Goal: Transaction & Acquisition: Purchase product/service

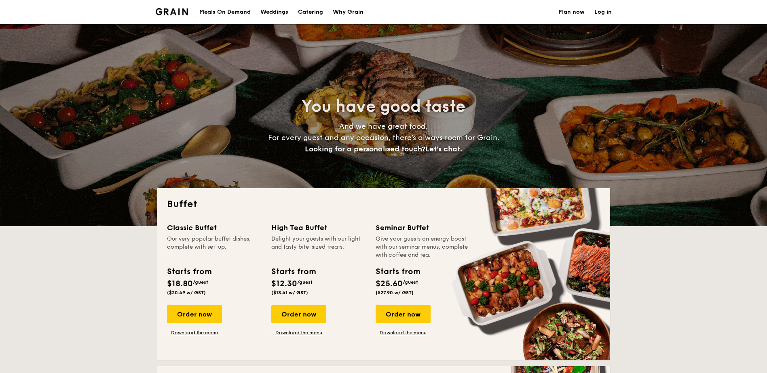
select select
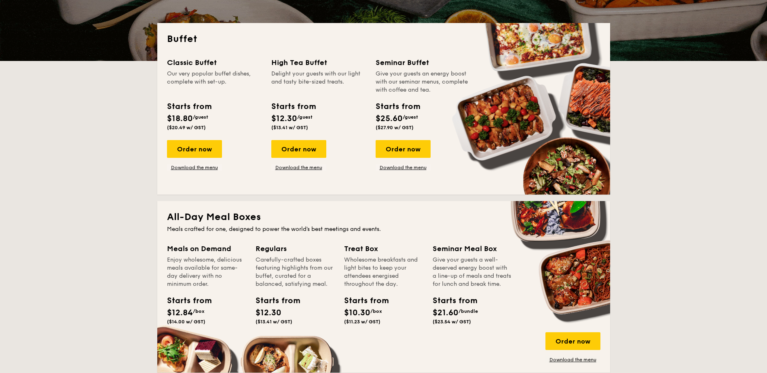
scroll to position [202, 0]
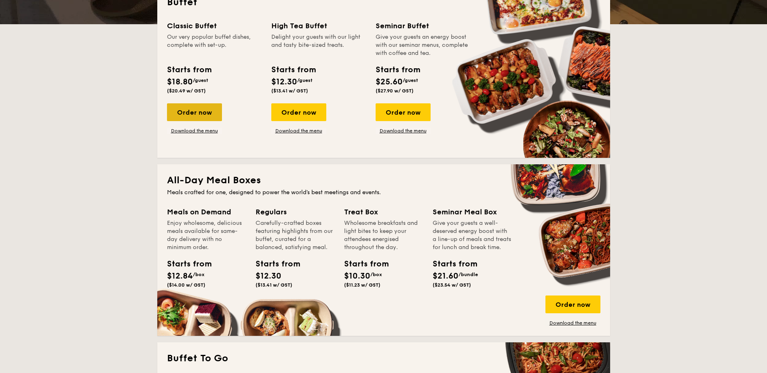
click at [217, 114] on div "Order now" at bounding box center [194, 112] width 55 height 18
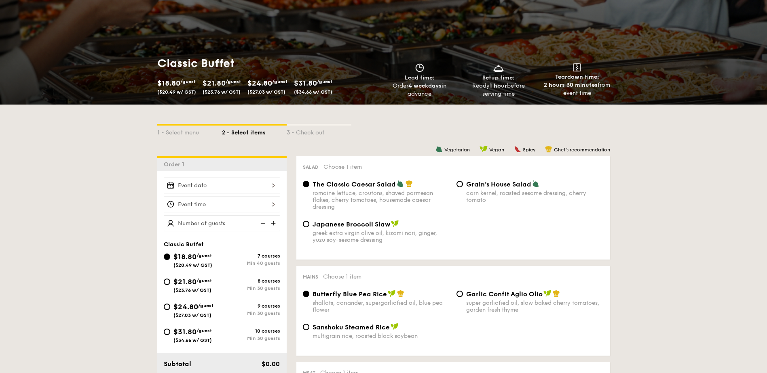
scroll to position [162, 0]
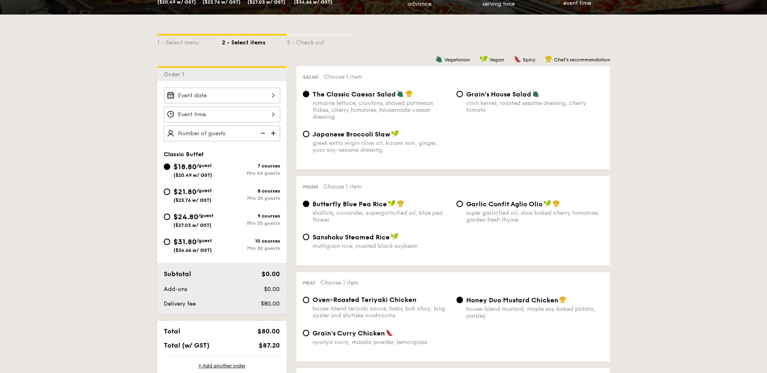
click at [243, 93] on div at bounding box center [222, 96] width 116 height 16
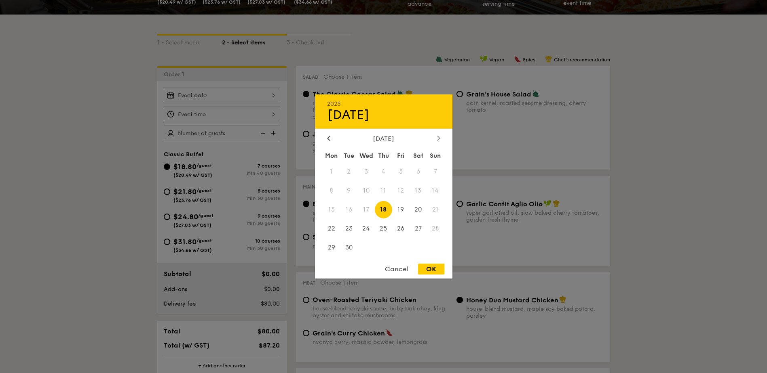
click at [441, 138] on div at bounding box center [438, 139] width 7 height 8
click at [329, 141] on div at bounding box center [328, 139] width 7 height 8
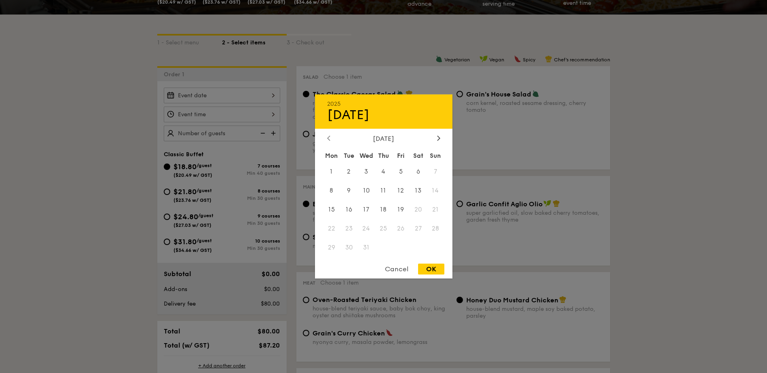
click at [330, 142] on div at bounding box center [328, 139] width 7 height 8
click at [440, 144] on div "[DATE] Mon Tue Wed Thu Fri Sat Sun 1 2 3 4 5 6 7 8 9 10 11 12 13 14 15 16 17 18…" at bounding box center [383, 196] width 137 height 123
click at [347, 209] on span "11" at bounding box center [348, 209] width 17 height 17
drag, startPoint x: 347, startPoint y: 209, endPoint x: 430, endPoint y: 271, distance: 103.4
click at [430, 271] on div "OK" at bounding box center [431, 269] width 26 height 11
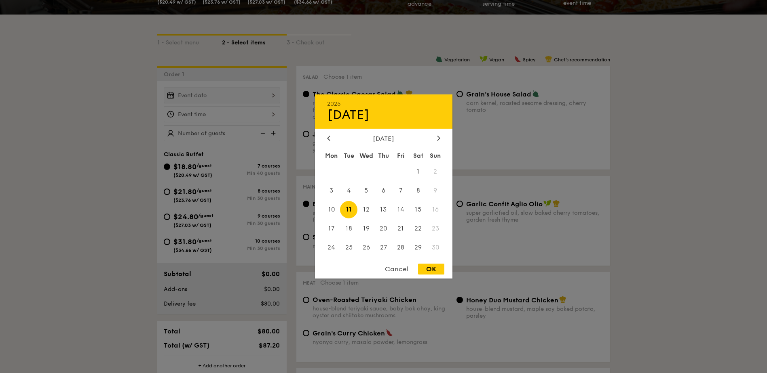
type input "[DATE]"
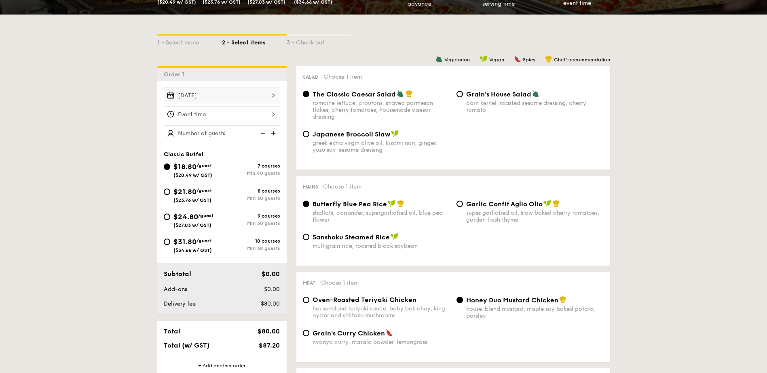
click at [251, 112] on div at bounding box center [222, 115] width 116 height 16
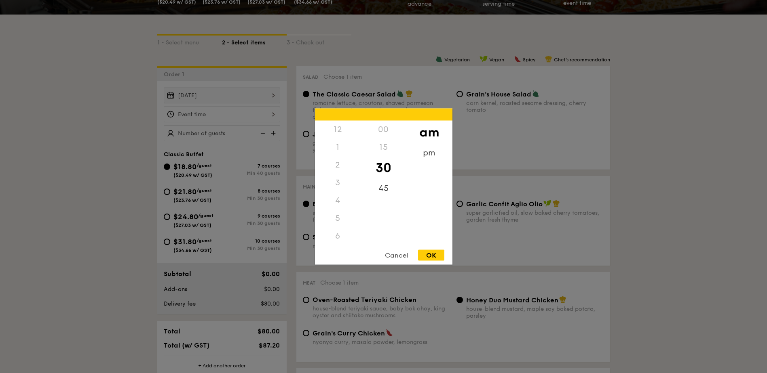
scroll to position [89, 0]
drag, startPoint x: 341, startPoint y: 211, endPoint x: 343, endPoint y: 185, distance: 26.3
click at [343, 185] on div "12 1 2 3 4 5 6 7 8 9 10 11" at bounding box center [338, 182] width 46 height 123
drag, startPoint x: 343, startPoint y: 185, endPoint x: 346, endPoint y: 243, distance: 58.7
click at [346, 243] on div "11" at bounding box center [338, 244] width 46 height 23
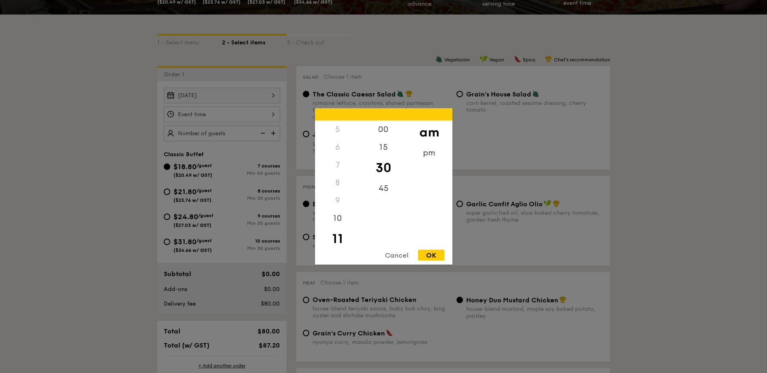
click at [343, 243] on div "11" at bounding box center [338, 238] width 46 height 23
drag, startPoint x: 338, startPoint y: 227, endPoint x: 340, endPoint y: 204, distance: 23.6
click at [340, 204] on div "12 1 2 3 4 5 6 7 8 9 10 11" at bounding box center [338, 182] width 46 height 123
click at [426, 154] on div "pm" at bounding box center [429, 155] width 46 height 23
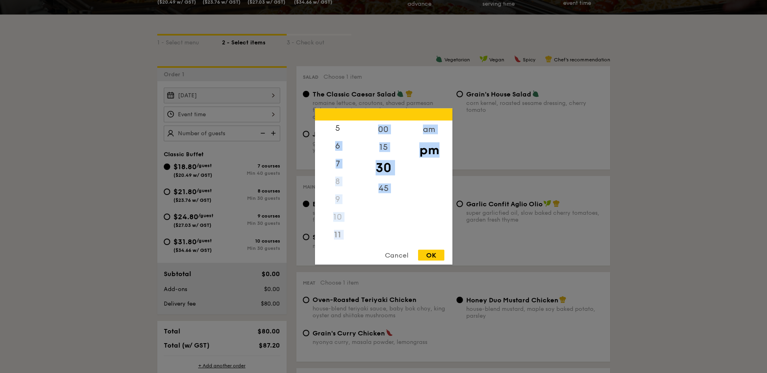
drag, startPoint x: 335, startPoint y: 219, endPoint x: 333, endPoint y: 258, distance: 38.8
click at [333, 258] on div "12 1 2 3 4 5 6 7 8 9 10 11 00 15 30 45 am pm Cancel OK" at bounding box center [383, 187] width 137 height 156
click at [341, 135] on div "12" at bounding box center [338, 132] width 46 height 23
click at [378, 137] on div "00" at bounding box center [383, 132] width 46 height 23
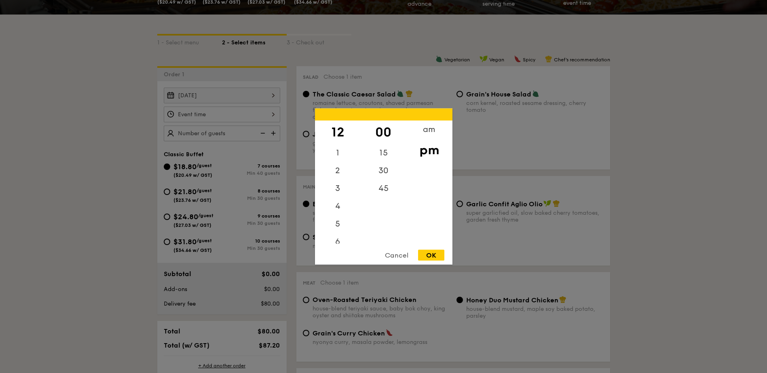
click at [430, 246] on div "12 1 2 3 4 5 6 7 8 9 10 11 00 15 30 45 am pm Cancel OK" at bounding box center [383, 187] width 137 height 156
click at [436, 254] on div "OK" at bounding box center [431, 255] width 26 height 11
type input "12:00PM"
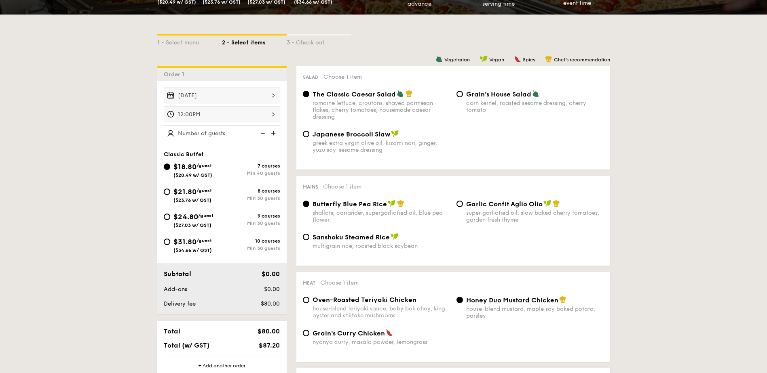
click at [258, 129] on img at bounding box center [262, 133] width 12 height 15
click at [263, 134] on img at bounding box center [262, 133] width 12 height 15
drag, startPoint x: 223, startPoint y: 126, endPoint x: 181, endPoint y: 142, distance: 45.5
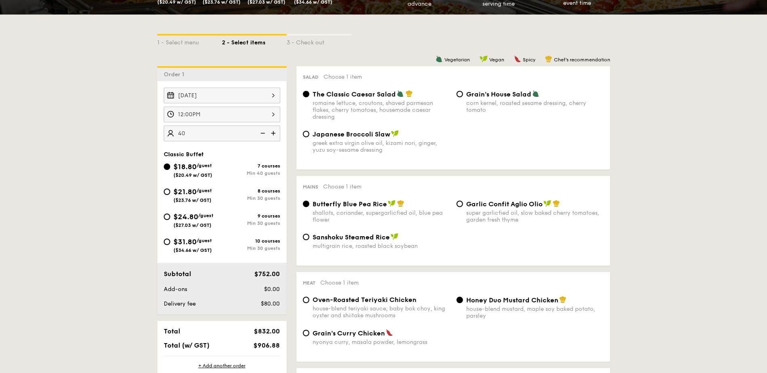
type input "40 guests"
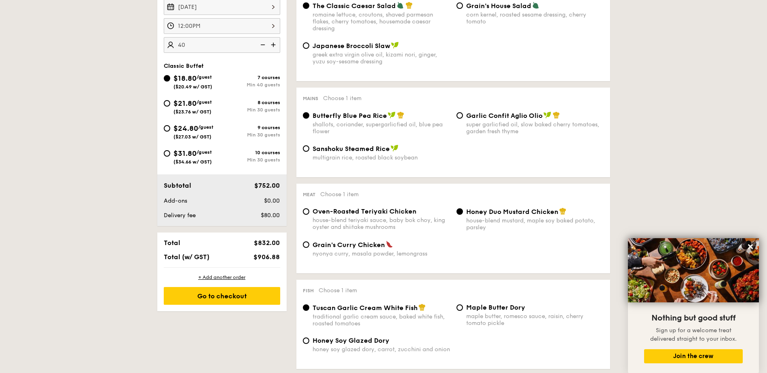
scroll to position [202, 0]
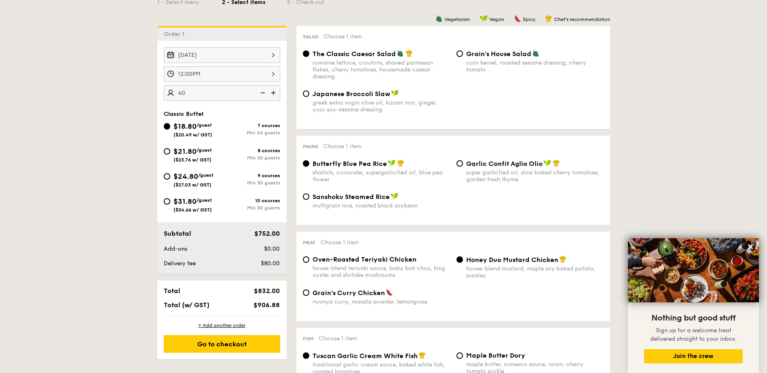
click at [168, 157] on div "$21.80 /guest ($23.76 w/ GST)" at bounding box center [193, 154] width 58 height 17
click at [168, 155] on input "$21.80 /guest ($23.76 w/ GST) 8 courses Min 30 guests" at bounding box center [167, 151] width 6 height 6
radio input "true"
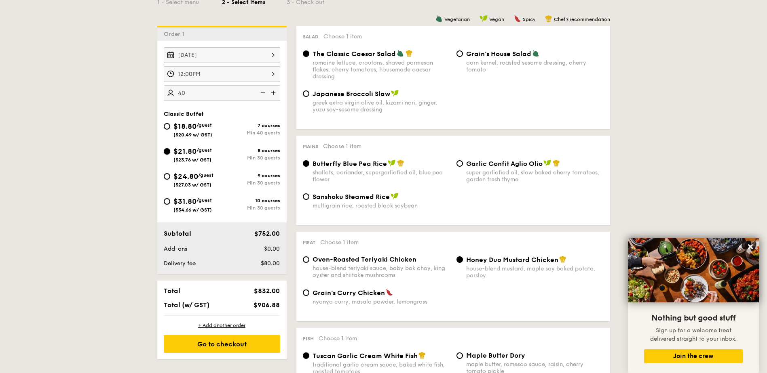
radio input "true"
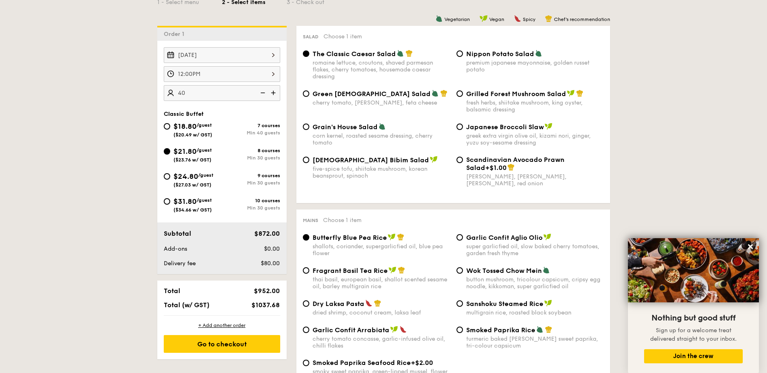
click at [265, 92] on img at bounding box center [262, 92] width 12 height 15
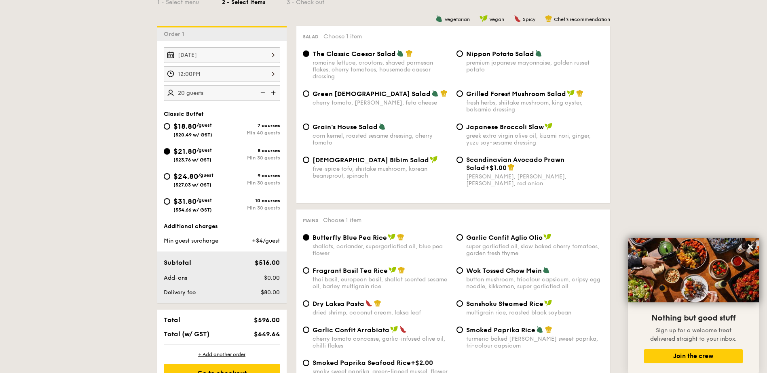
click at [270, 93] on img at bounding box center [274, 92] width 12 height 15
click at [272, 94] on img at bounding box center [274, 92] width 12 height 15
type input "30 guests"
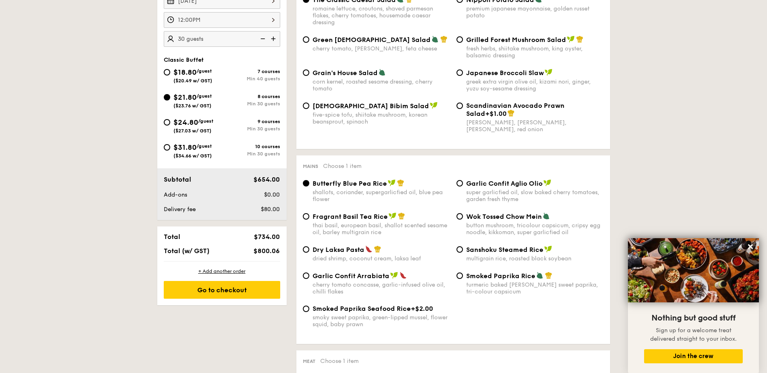
scroll to position [242, 0]
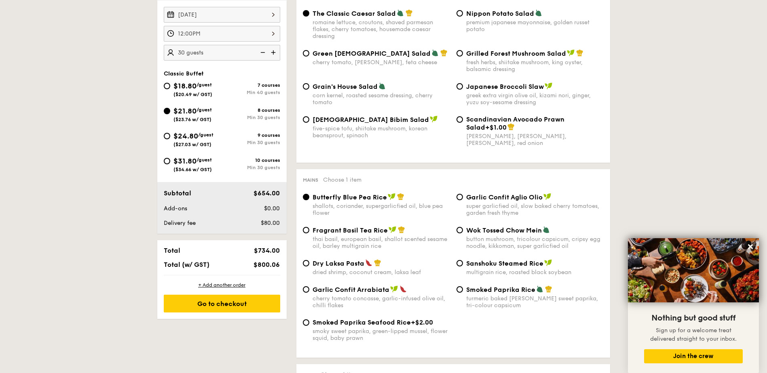
click at [193, 91] on div "$18.80 /guest ($20.49 w/ GST)" at bounding box center [192, 88] width 39 height 17
click at [170, 89] on input "$18.80 /guest ($20.49 w/ GST) 7 courses Min 40 guests" at bounding box center [167, 86] width 6 height 6
radio input "true"
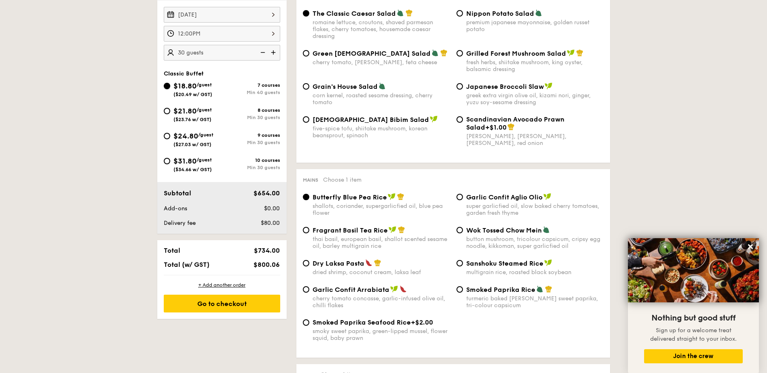
radio input "true"
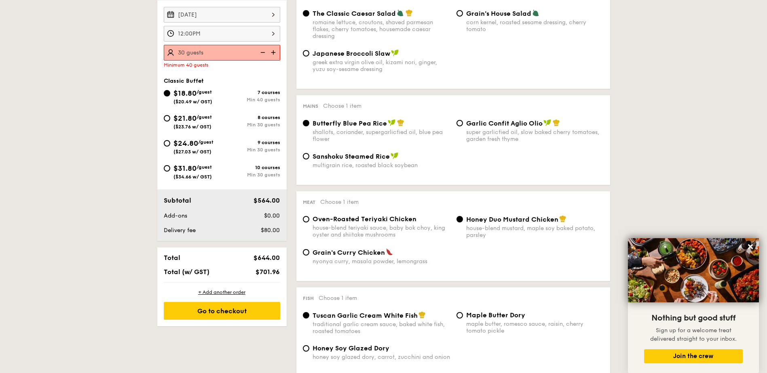
click at [275, 55] on img at bounding box center [274, 52] width 12 height 15
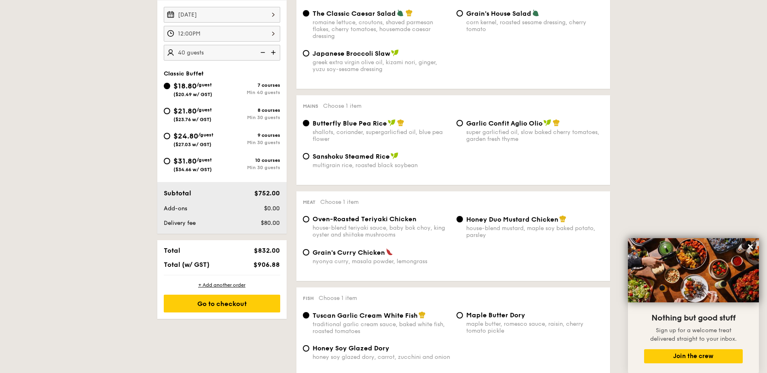
click at [275, 55] on img at bounding box center [274, 52] width 12 height 15
click at [267, 53] on img at bounding box center [262, 52] width 12 height 15
type input "40 guests"
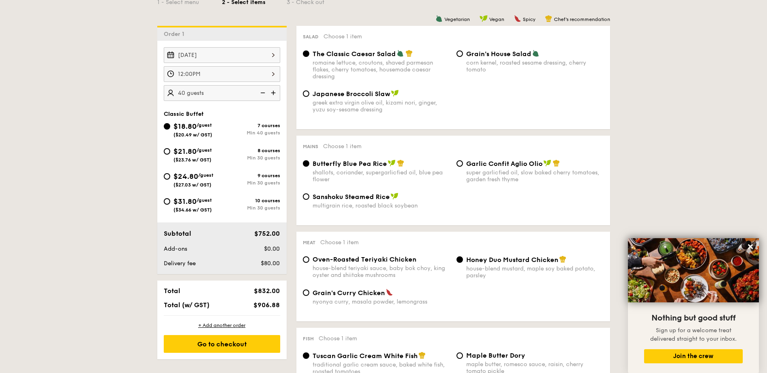
select select
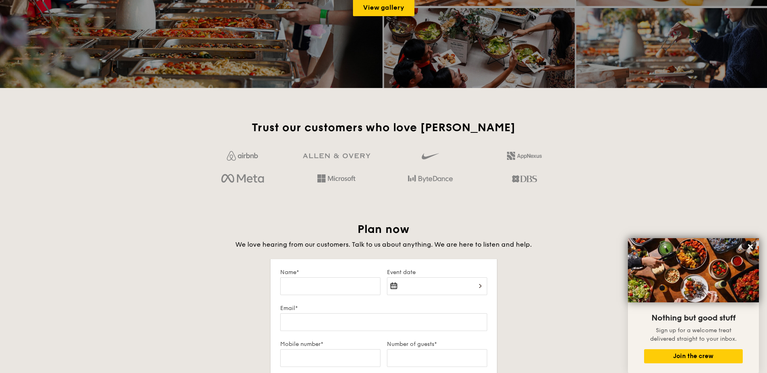
scroll to position [1172, 0]
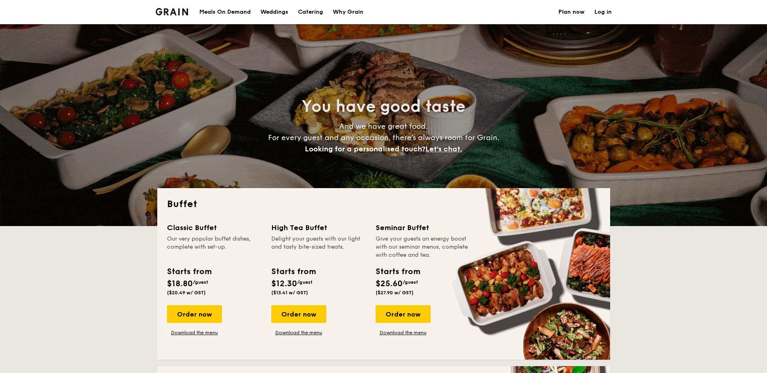
select select
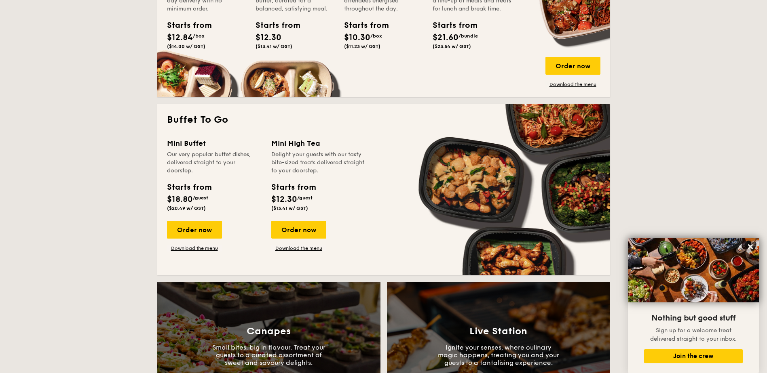
scroll to position [444, 0]
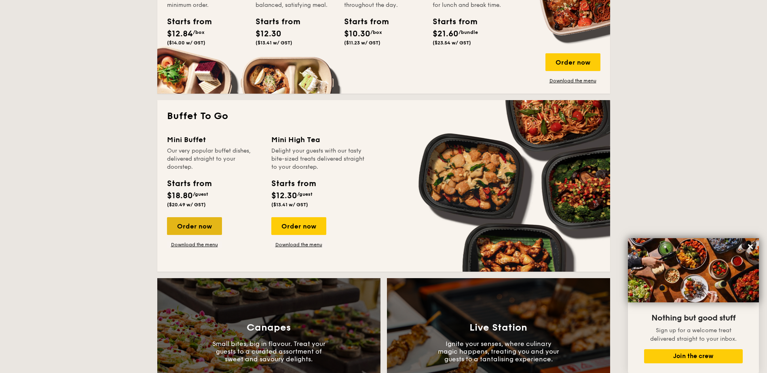
click at [217, 232] on div "Order now" at bounding box center [194, 226] width 55 height 18
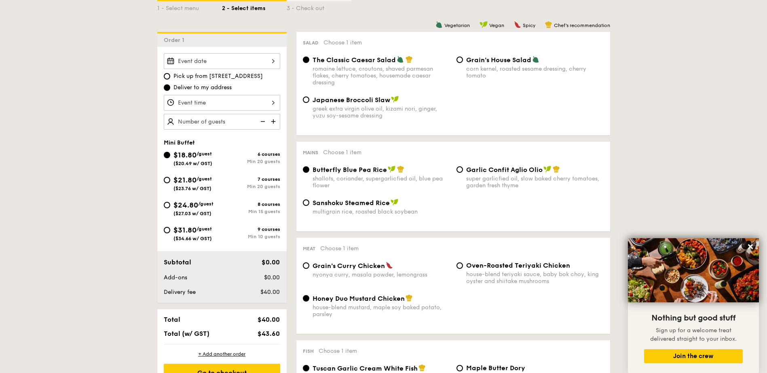
scroll to position [202, 0]
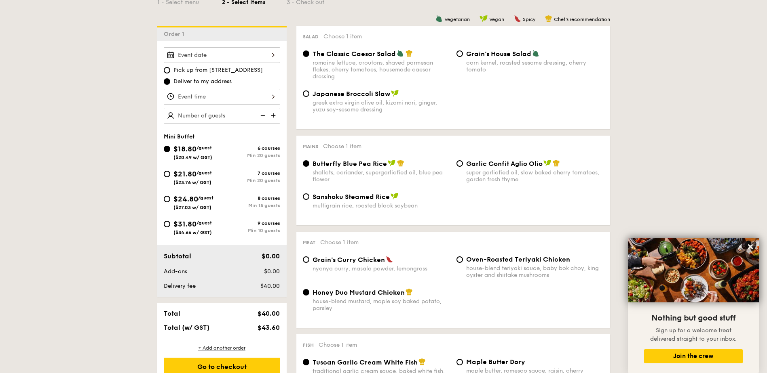
click at [262, 55] on div "2025 Sep [DATE] Tue Wed Thu Fri Sat Sun 1 2 3 4 5 6 7 8 9 10 11 12 13 14 15 16 …" at bounding box center [222, 55] width 116 height 16
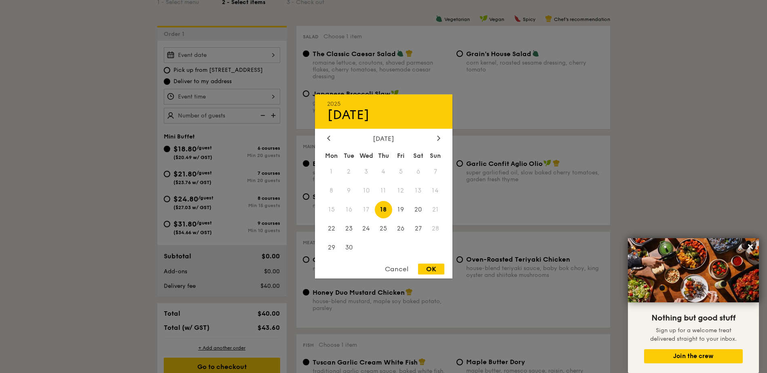
click at [439, 133] on div "2025 Sep [DATE] Tue Wed Thu Fri Sat Sun 1 2 3 4 5 6 7 8 9 10 11 12 13 14 15 16 …" at bounding box center [383, 187] width 137 height 184
click at [437, 141] on div at bounding box center [438, 139] width 7 height 8
click at [436, 141] on div at bounding box center [438, 139] width 7 height 8
click at [436, 140] on div at bounding box center [438, 139] width 7 height 8
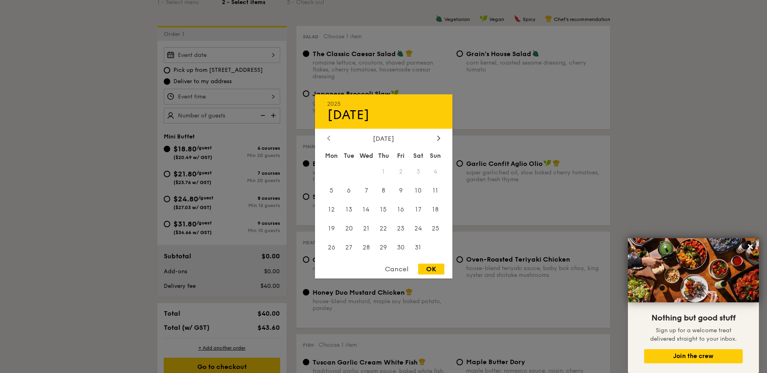
click at [329, 136] on icon at bounding box center [328, 138] width 2 height 5
click at [369, 187] on span "5" at bounding box center [365, 190] width 17 height 17
click at [421, 271] on div "OK" at bounding box center [431, 269] width 26 height 11
type input "Nov 05, 2025"
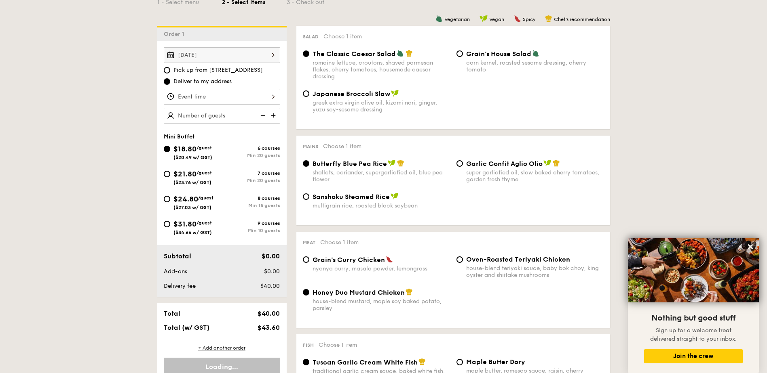
click at [271, 94] on div at bounding box center [222, 97] width 116 height 16
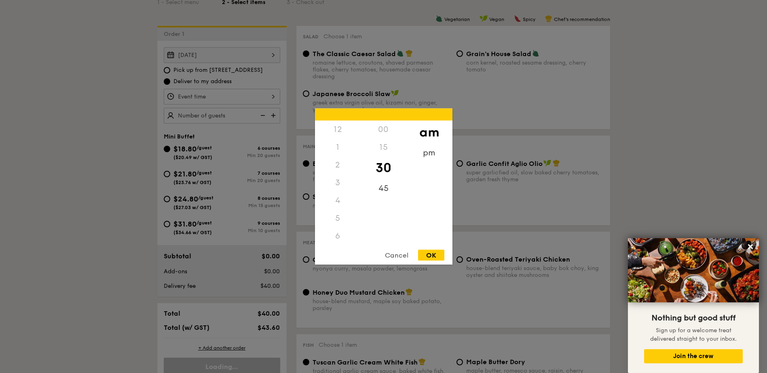
scroll to position [89, 0]
click at [423, 153] on div "pm" at bounding box center [429, 155] width 46 height 23
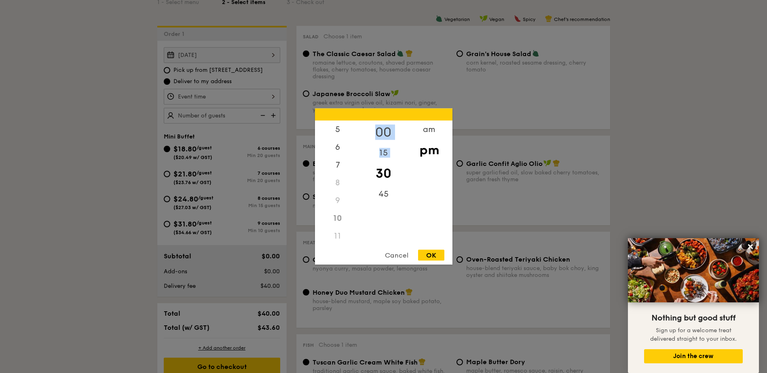
drag, startPoint x: 360, startPoint y: 179, endPoint x: 364, endPoint y: 128, distance: 51.1
click at [364, 128] on div "00 15 30 45" at bounding box center [383, 182] width 46 height 123
click at [341, 133] on div "12" at bounding box center [338, 132] width 46 height 23
click at [383, 129] on div "00" at bounding box center [383, 132] width 46 height 23
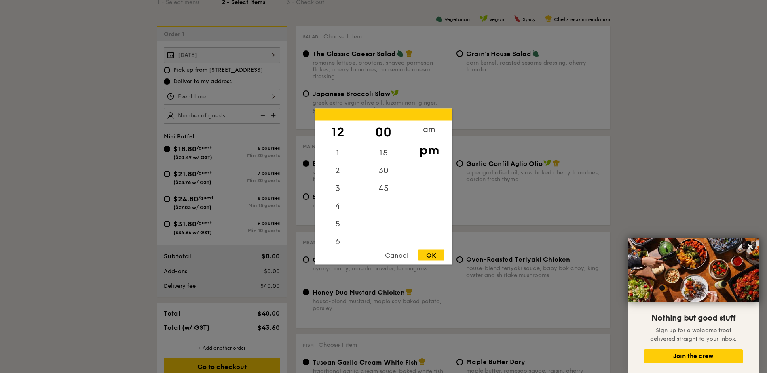
click at [422, 254] on div "OK" at bounding box center [431, 255] width 26 height 11
type input "12:00PM"
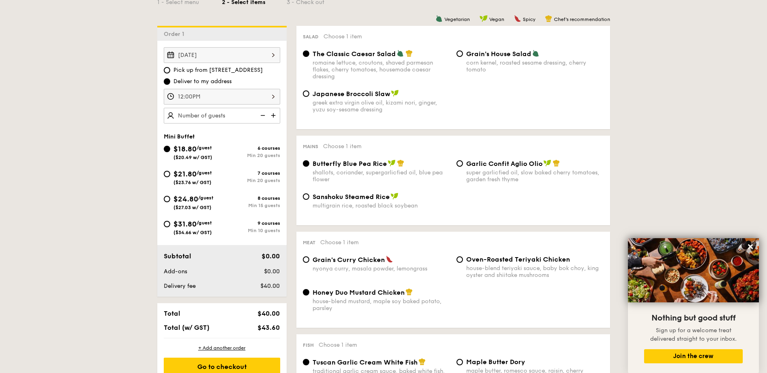
click at [276, 117] on img at bounding box center [274, 115] width 12 height 15
click at [276, 112] on img at bounding box center [274, 115] width 12 height 15
click at [259, 119] on img at bounding box center [262, 115] width 12 height 15
click at [272, 117] on img at bounding box center [274, 115] width 12 height 15
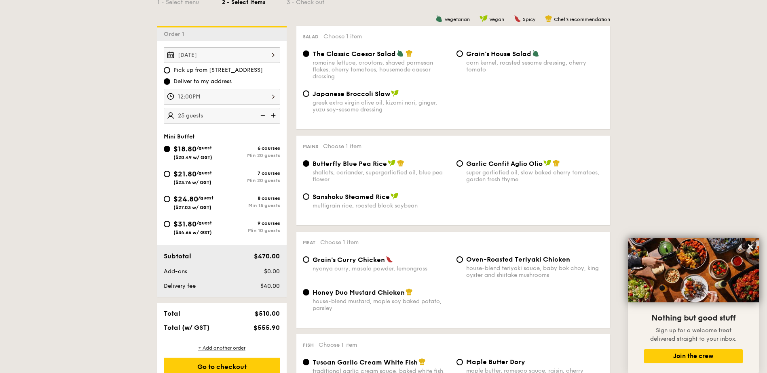
type input "30 guests"
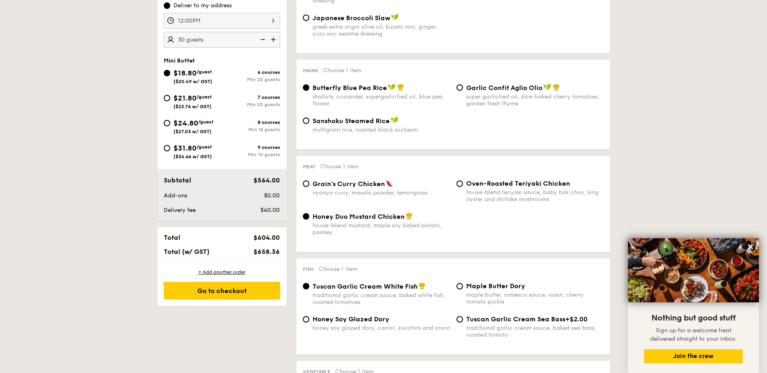
scroll to position [283, 0]
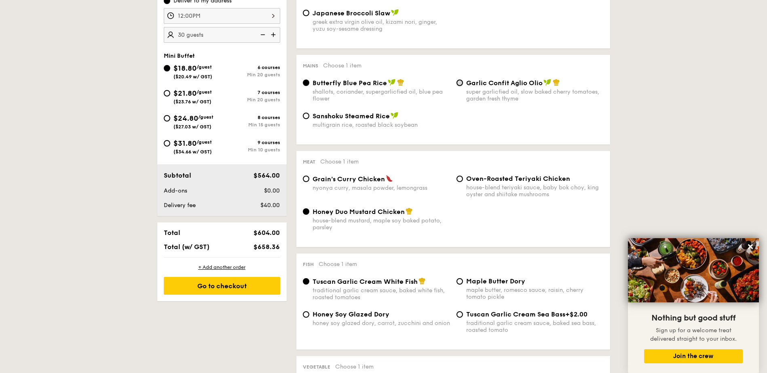
click at [459, 84] on input "Garlic Confit Aglio Olio super garlicfied oil, slow baked cherry tomatoes, gard…" at bounding box center [459, 83] width 6 height 6
radio input "true"
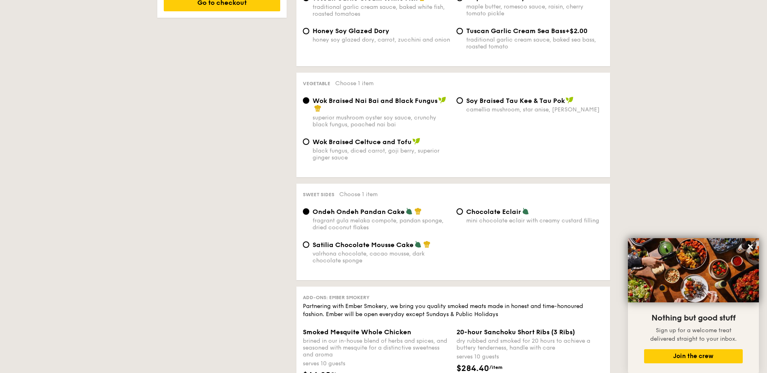
scroll to position [647, 0]
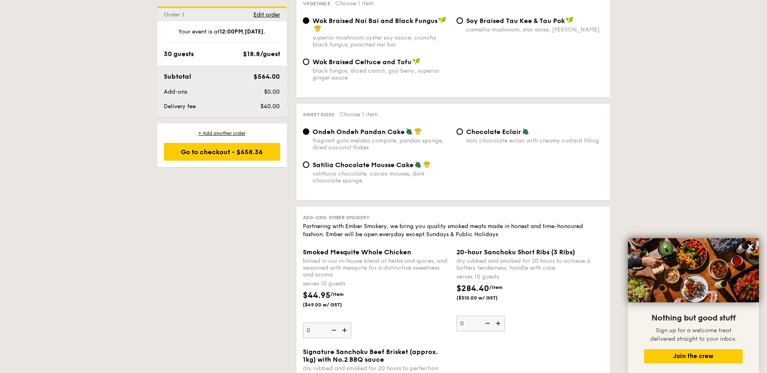
click at [347, 169] on span "Satilia Chocolate Mousse Cake" at bounding box center [362, 165] width 101 height 8
click at [309, 168] on input "Satilia Chocolate Mousse Cake valrhona chocolate, cacao mousse, dark chocolate …" at bounding box center [306, 165] width 6 height 6
radio input "true"
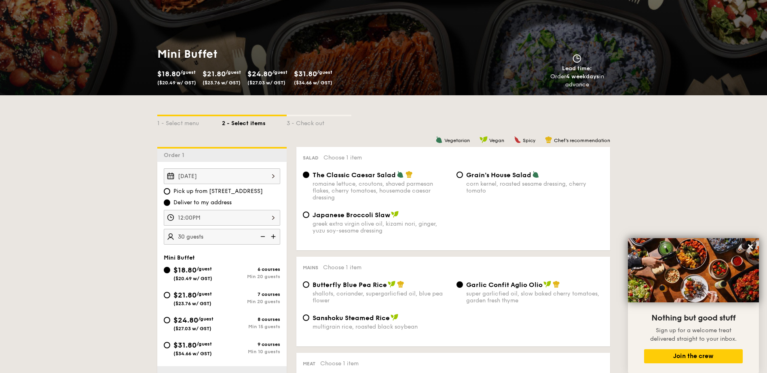
scroll to position [78, 0]
